Goal: Information Seeking & Learning: Check status

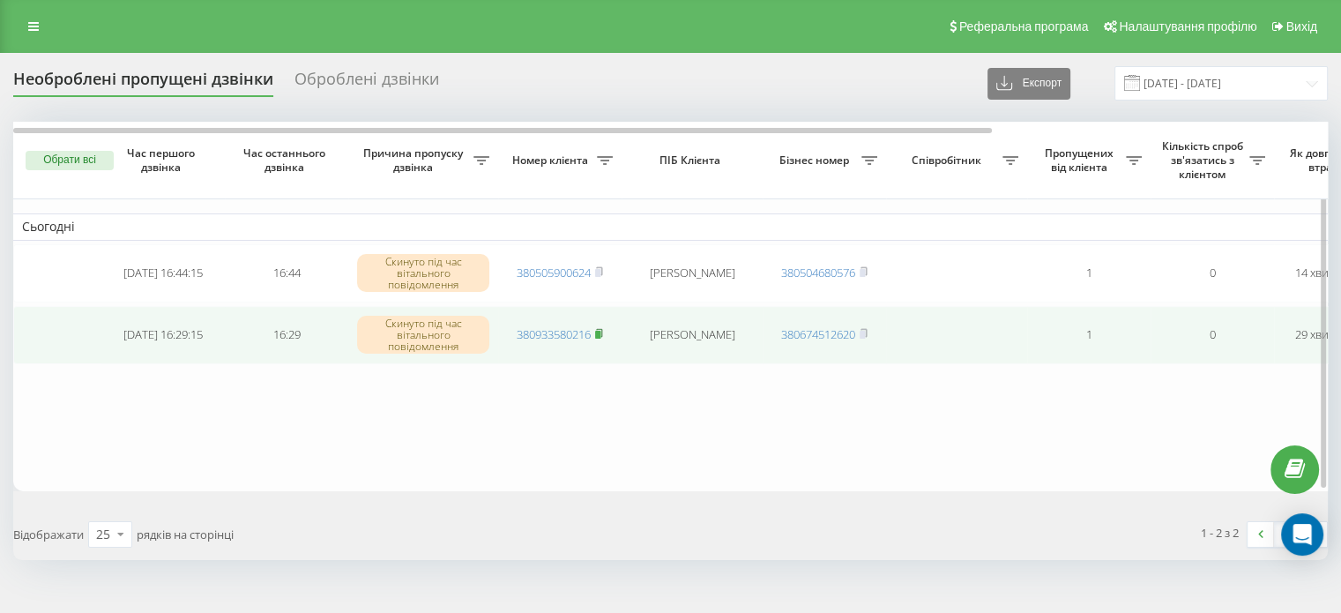
click at [599, 331] on rect at bounding box center [597, 335] width 5 height 8
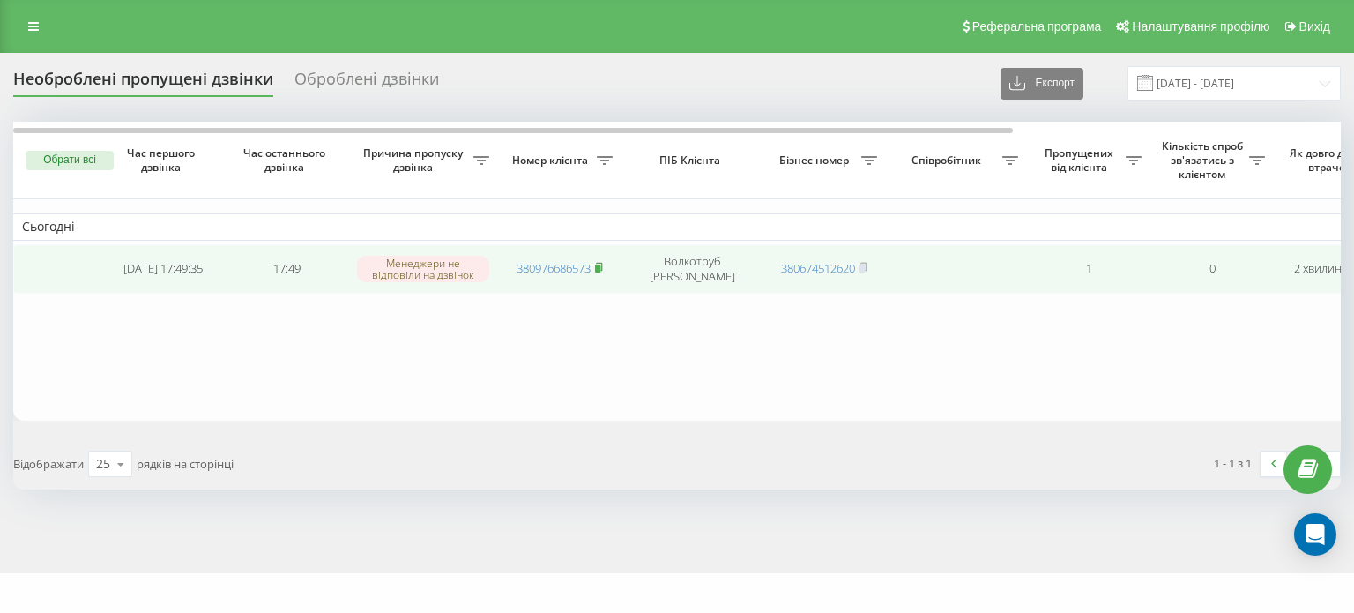
click at [602, 264] on icon at bounding box center [599, 267] width 6 height 8
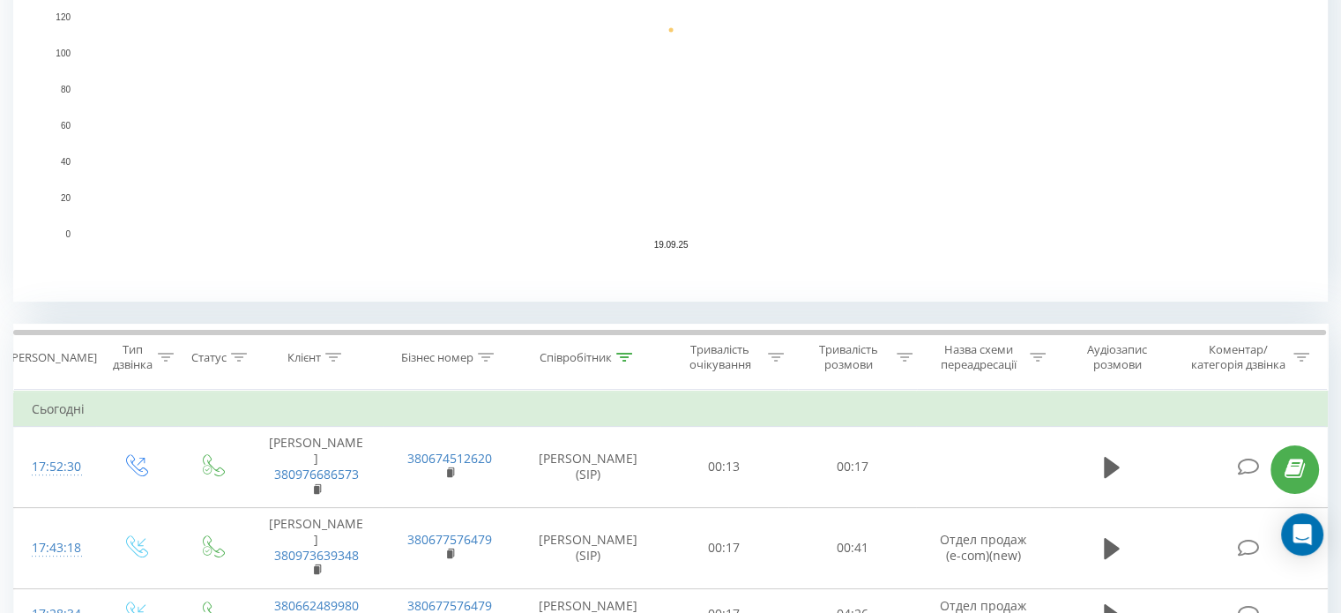
scroll to position [441, 0]
